Goal: Task Accomplishment & Management: Manage account settings

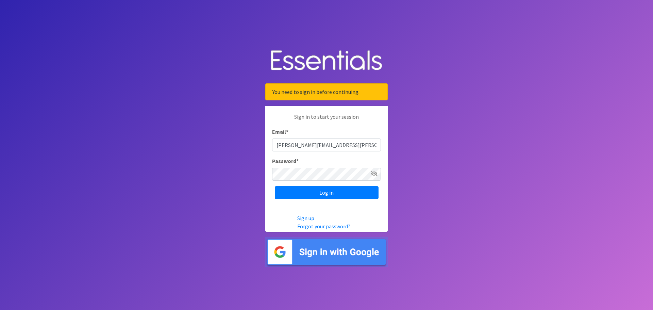
type input "[PERSON_NAME][EMAIL_ADDRESS][PERSON_NAME][DOMAIN_NAME]"
click at [275, 186] on input "Log in" at bounding box center [327, 192] width 104 height 13
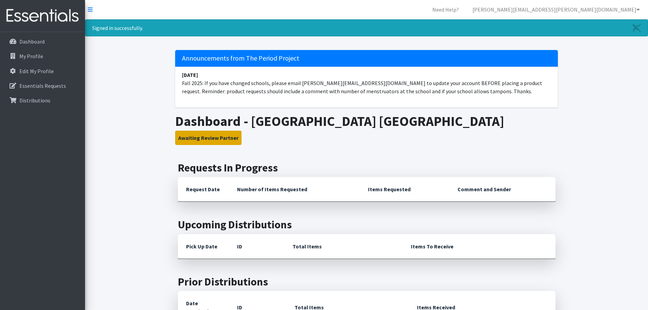
click at [215, 138] on button "Awaiting Review Partner" at bounding box center [208, 138] width 66 height 14
click at [43, 40] on p "Dashboard" at bounding box center [31, 41] width 25 height 7
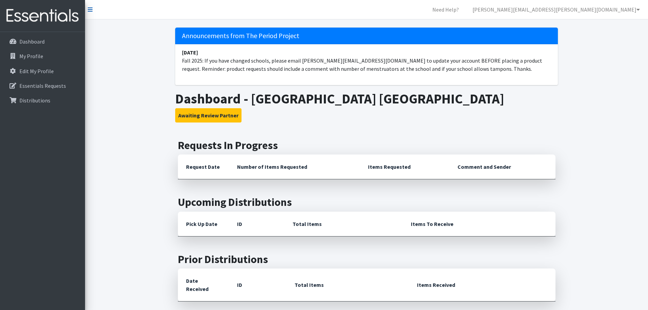
click at [88, 9] on icon at bounding box center [90, 9] width 5 height 5
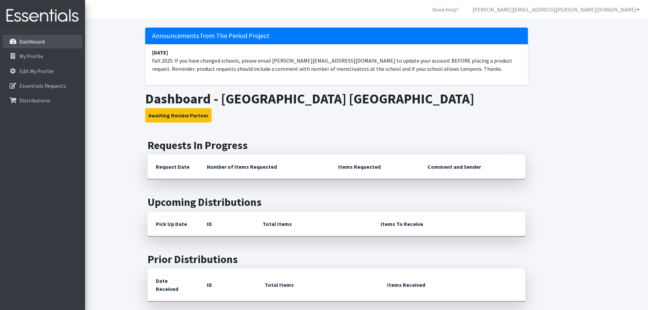
click at [19, 41] on p "Dashboard" at bounding box center [19, 41] width 0 height 8
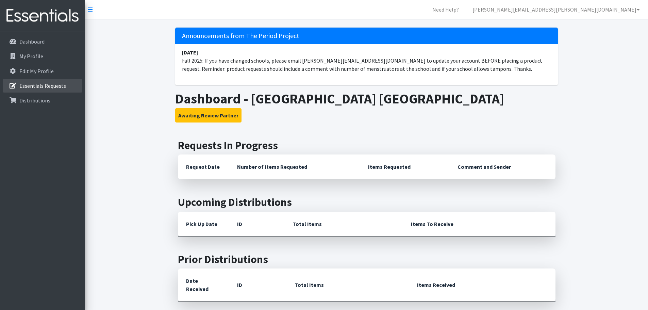
click at [35, 86] on p "Essentials Requests" at bounding box center [42, 85] width 47 height 7
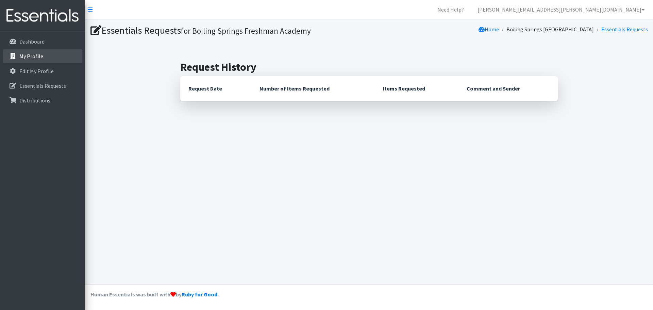
click at [27, 54] on p "My Profile" at bounding box center [31, 56] width 24 height 7
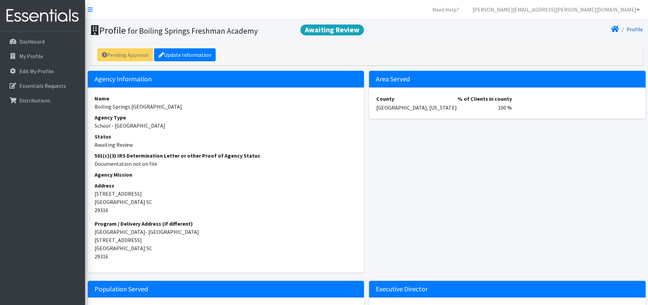
click at [633, 29] on link "Profile" at bounding box center [634, 29] width 16 height 7
click at [623, 6] on link "[PERSON_NAME][EMAIL_ADDRESS][PERSON_NAME][DOMAIN_NAME]" at bounding box center [556, 10] width 178 height 14
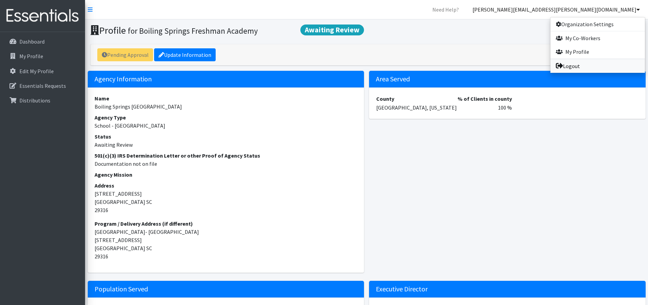
click at [566, 66] on link "Logout" at bounding box center [597, 66] width 95 height 14
